Goal: Use online tool/utility: Utilize a website feature to perform a specific function

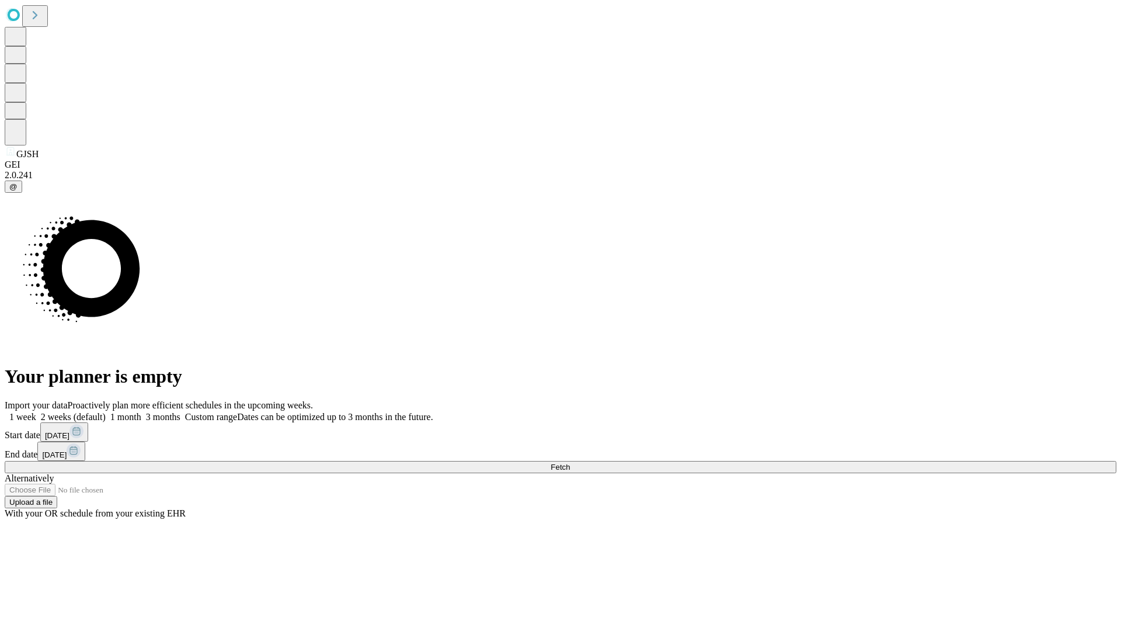
click at [570, 463] on span "Fetch" at bounding box center [560, 467] width 19 height 9
